Goal: Task Accomplishment & Management: Manage account settings

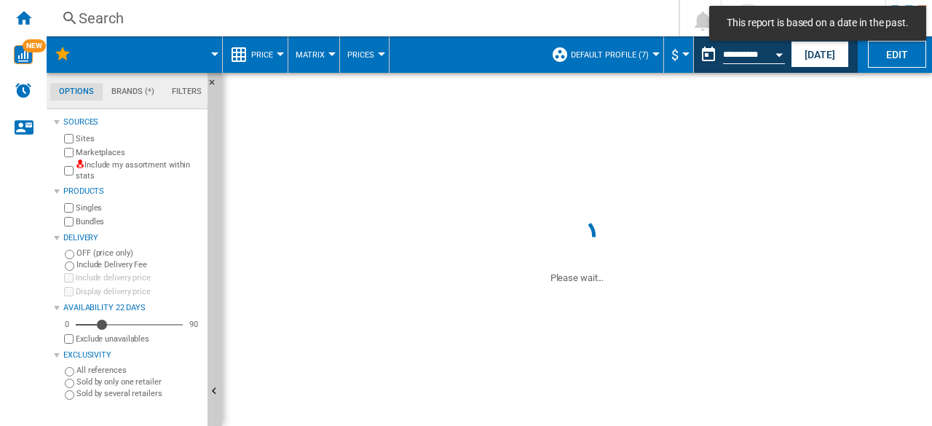
click at [651, 58] on button "Default profile (7)" at bounding box center [613, 54] width 85 height 36
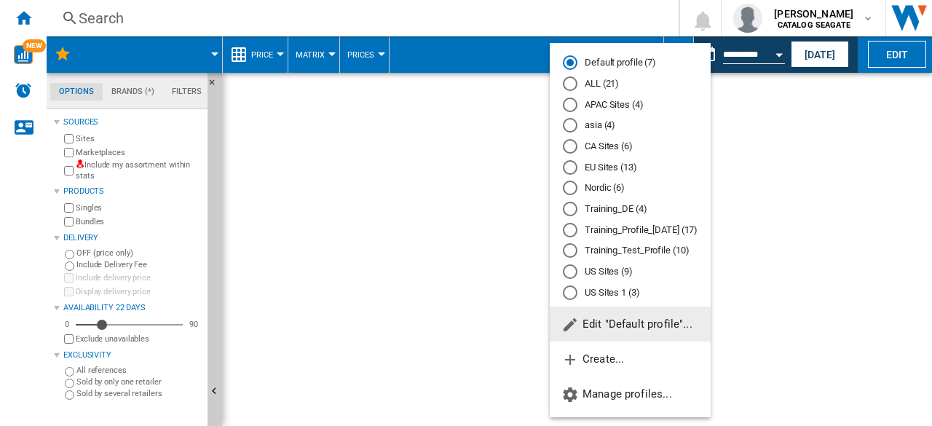
click at [619, 87] on md-radio-button "ALL (21)" at bounding box center [630, 84] width 135 height 14
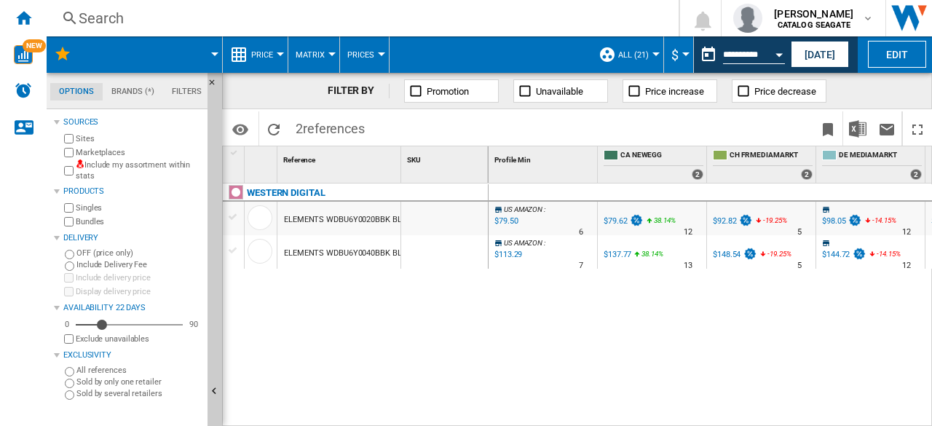
click at [646, 52] on span "ALL (21)" at bounding box center [633, 54] width 31 height 9
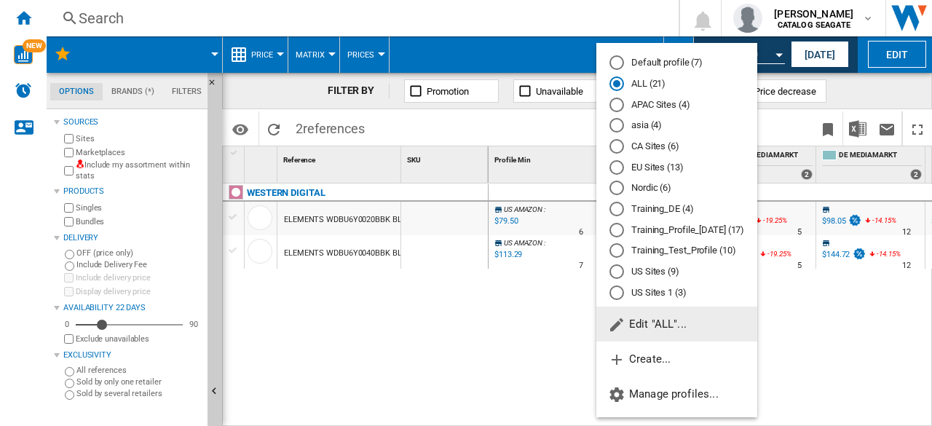
click at [662, 312] on button "Edit "ALL"..." at bounding box center [676, 323] width 161 height 35
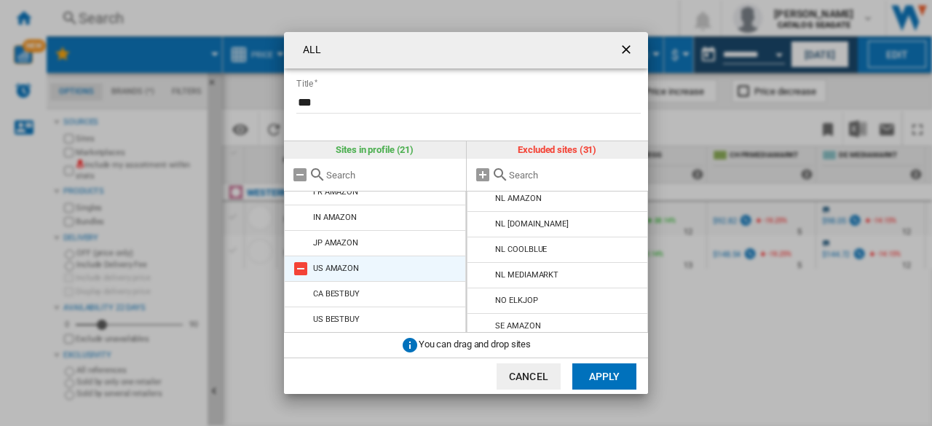
scroll to position [322, 0]
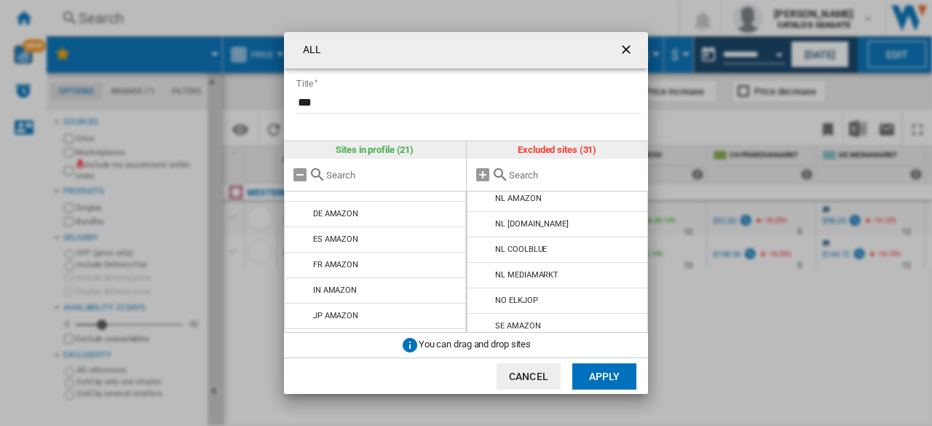
click at [485, 343] on md-icon at bounding box center [483, 351] width 17 height 17
click at [482, 317] on md-icon at bounding box center [483, 325] width 17 height 17
click at [481, 343] on md-icon at bounding box center [483, 351] width 17 height 17
click at [482, 342] on md-icon at bounding box center [483, 350] width 17 height 17
click at [482, 343] on md-icon at bounding box center [483, 351] width 17 height 17
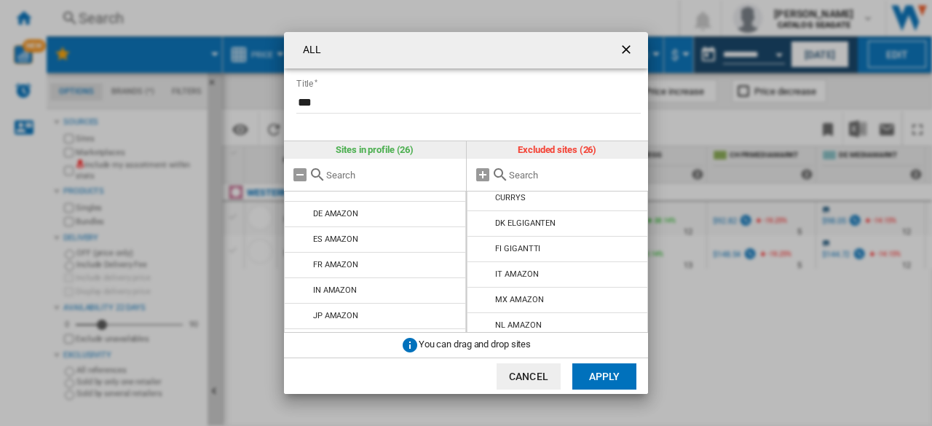
click at [482, 342] on md-icon at bounding box center [483, 350] width 17 height 17
click at [482, 343] on md-icon at bounding box center [483, 351] width 17 height 17
click at [482, 342] on md-icon at bounding box center [483, 350] width 17 height 17
click at [482, 343] on md-icon at bounding box center [483, 351] width 17 height 17
click at [482, 342] on md-icon at bounding box center [483, 350] width 17 height 17
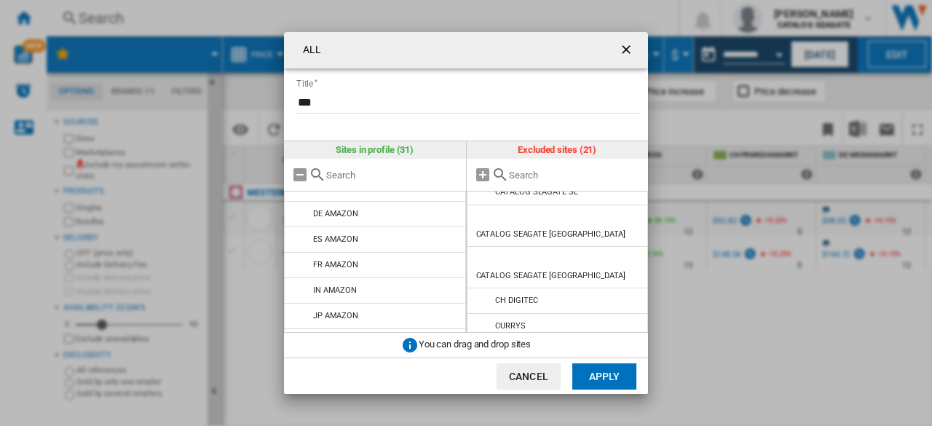
click at [482, 343] on md-icon at bounding box center [483, 351] width 17 height 17
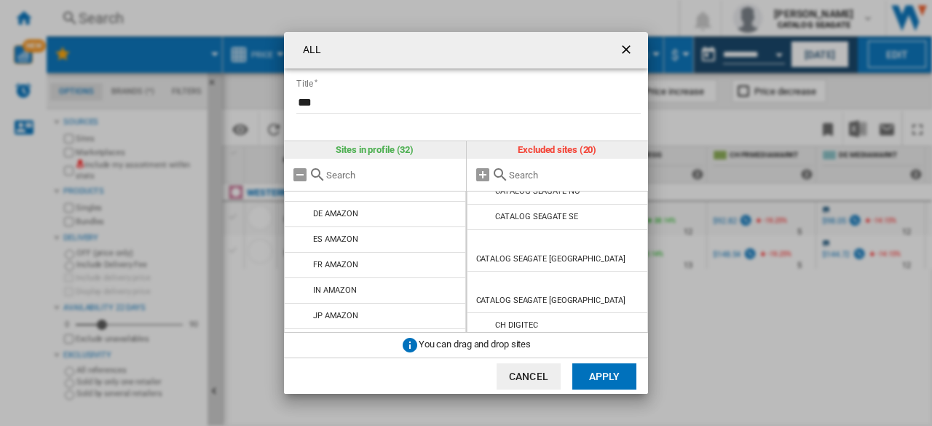
click at [482, 342] on md-icon at bounding box center [483, 350] width 17 height 17
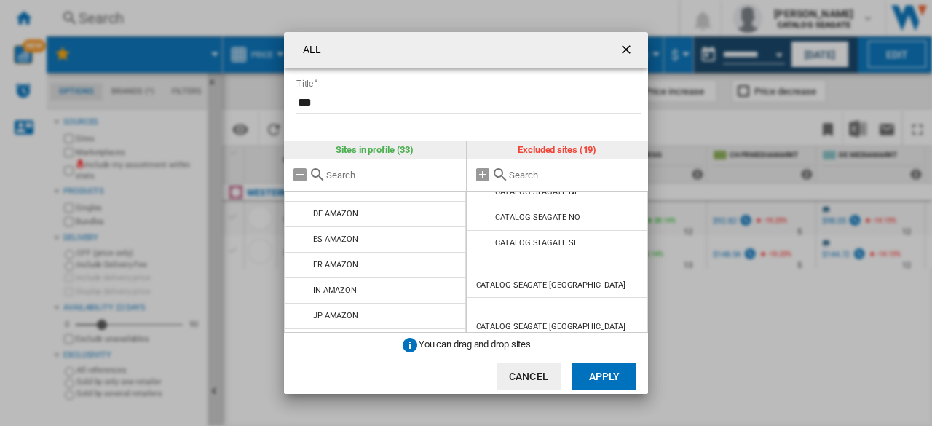
click at [482, 343] on md-icon at bounding box center [483, 351] width 17 height 17
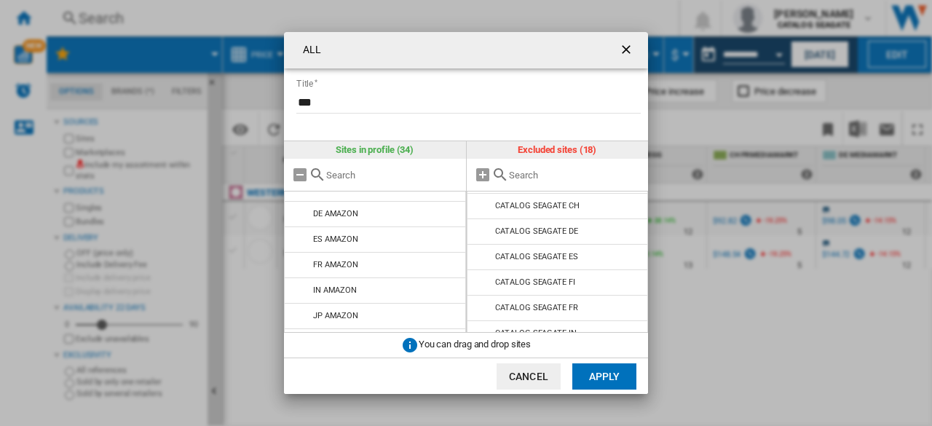
scroll to position [0, 0]
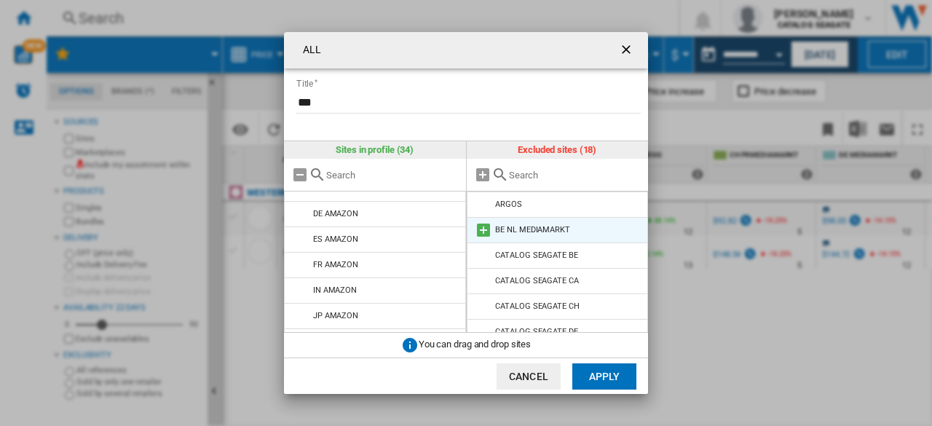
click at [479, 232] on md-icon at bounding box center [483, 229] width 17 height 17
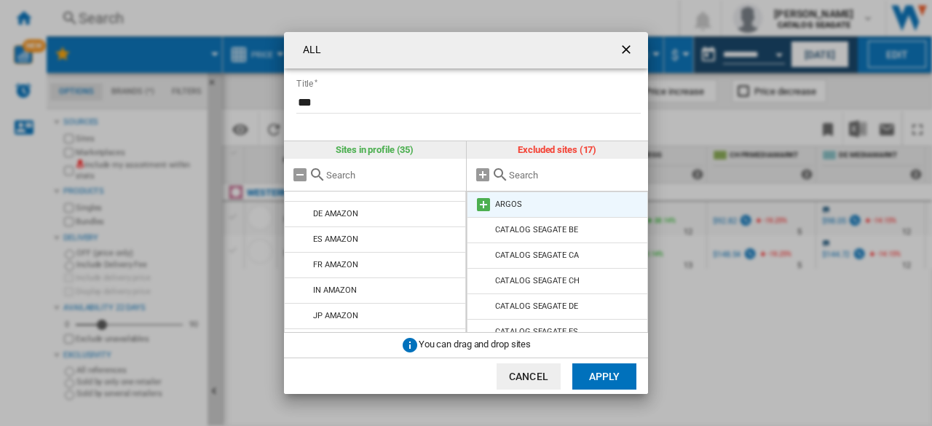
click at [480, 203] on md-icon at bounding box center [483, 204] width 17 height 17
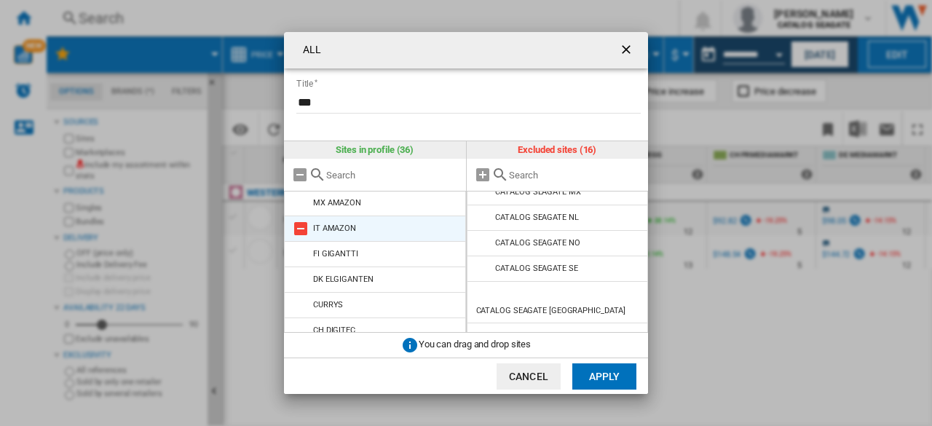
scroll to position [777, 0]
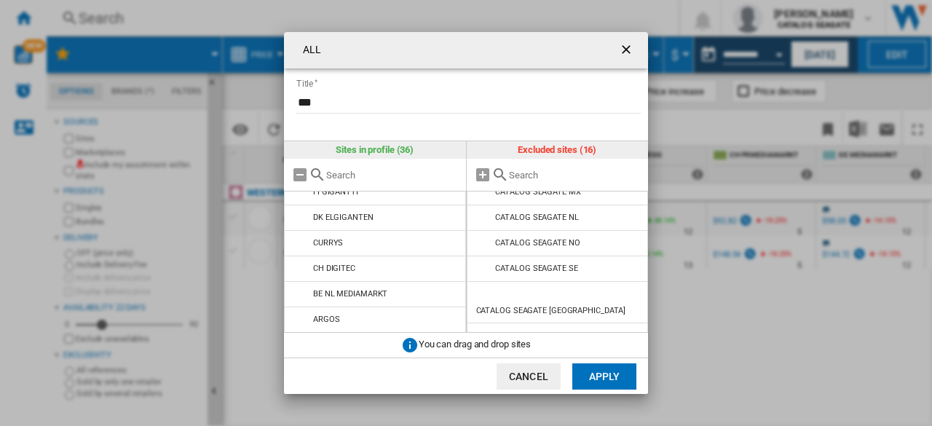
click at [630, 45] on ng-md-icon "getI18NText('BUTTONS.CLOSE_DIALOG')" at bounding box center [627, 50] width 17 height 17
